Goal: Information Seeking & Learning: Learn about a topic

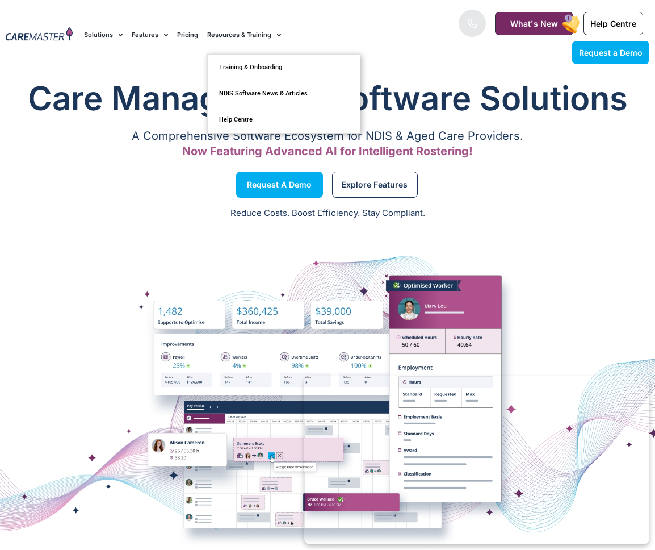
click at [254, 35] on link "Resources & Training" at bounding box center [244, 35] width 74 height 38
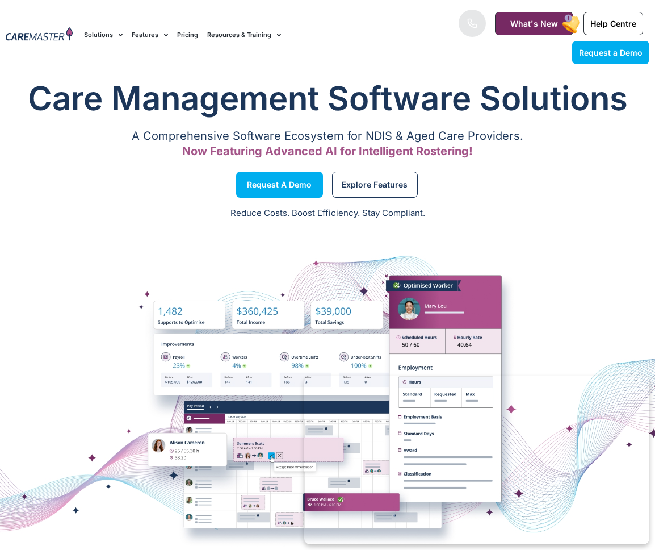
click at [263, 35] on link "Resources & Training" at bounding box center [244, 35] width 74 height 38
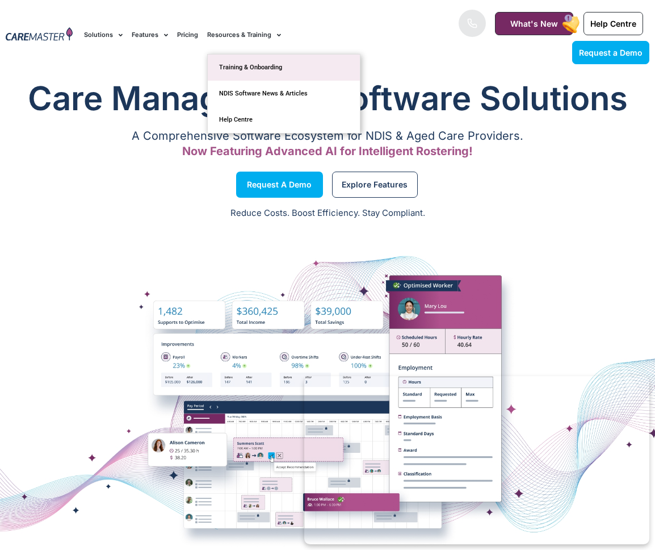
click at [278, 63] on link "Training & Onboarding" at bounding box center [284, 68] width 152 height 26
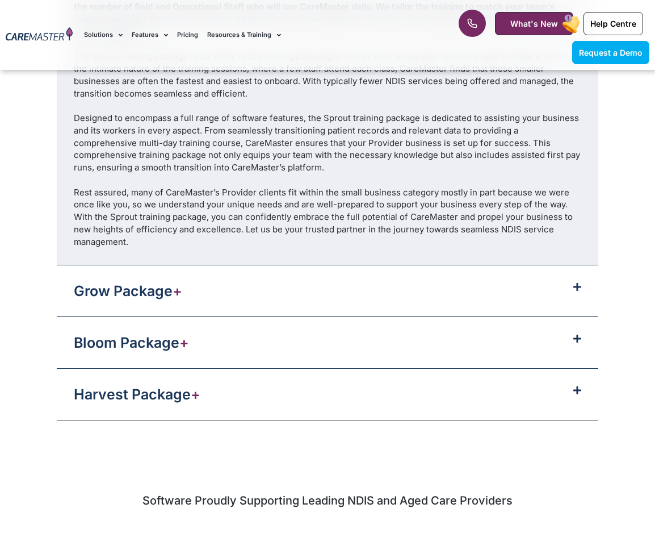
scroll to position [1470, 0]
